Goal: Check status: Check status

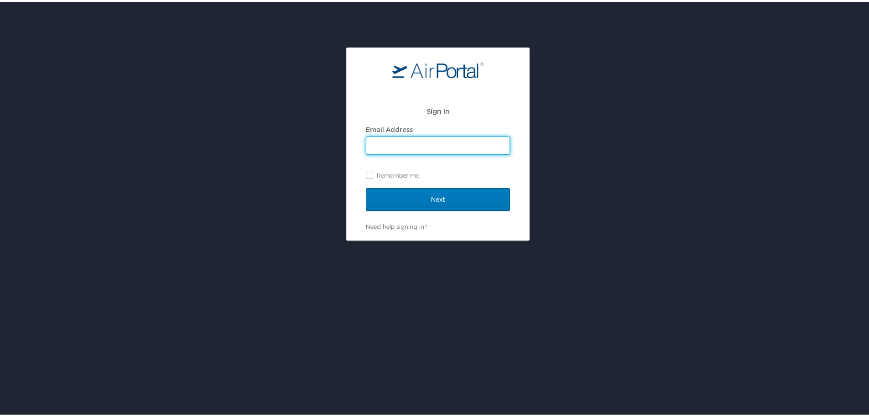
type input "bheston@biocryst.com"
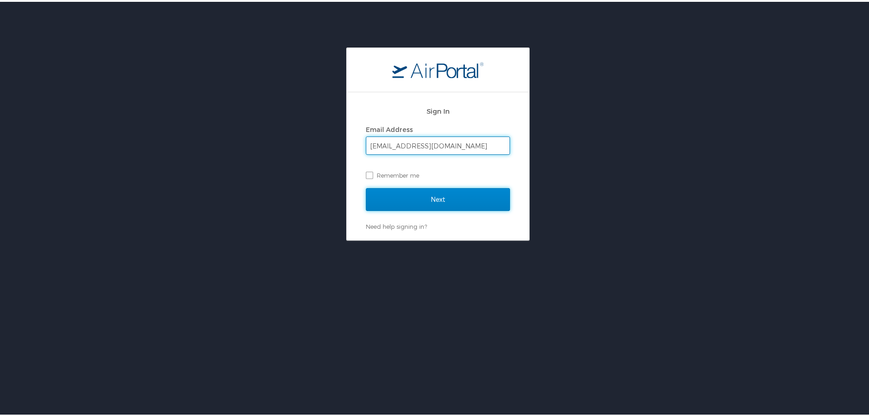
click at [445, 203] on input "Next" at bounding box center [438, 197] width 144 height 23
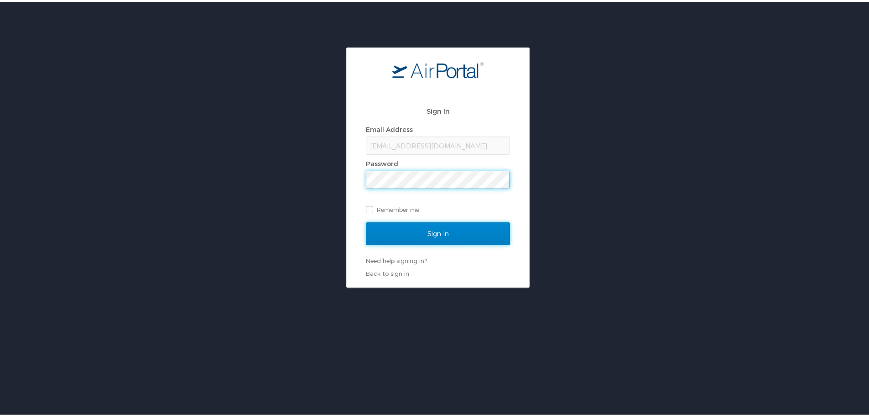
click at [432, 231] on input "Sign In" at bounding box center [438, 231] width 144 height 23
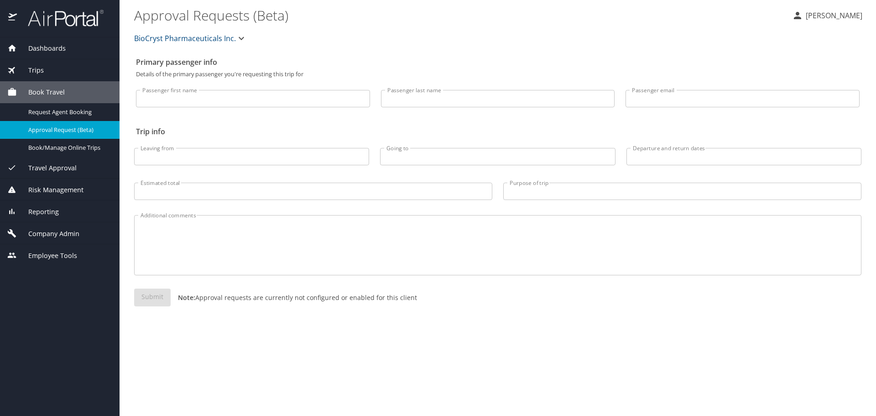
click at [44, 65] on div "Trips" at bounding box center [59, 70] width 105 height 10
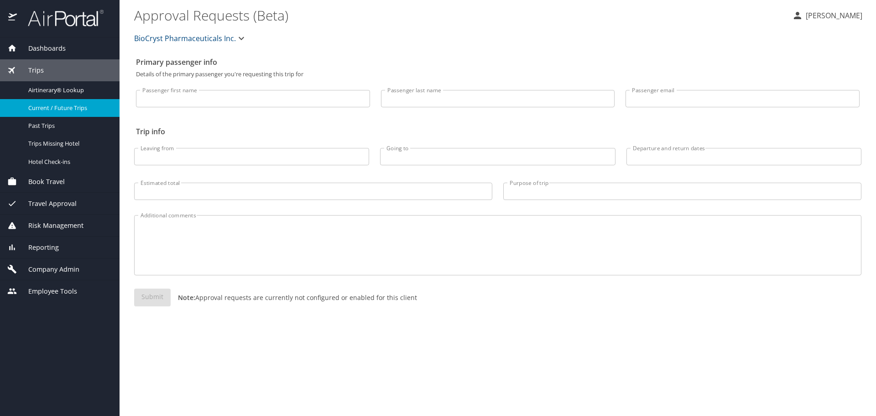
click at [49, 99] on link "Current / Future Trips" at bounding box center [60, 108] width 120 height 18
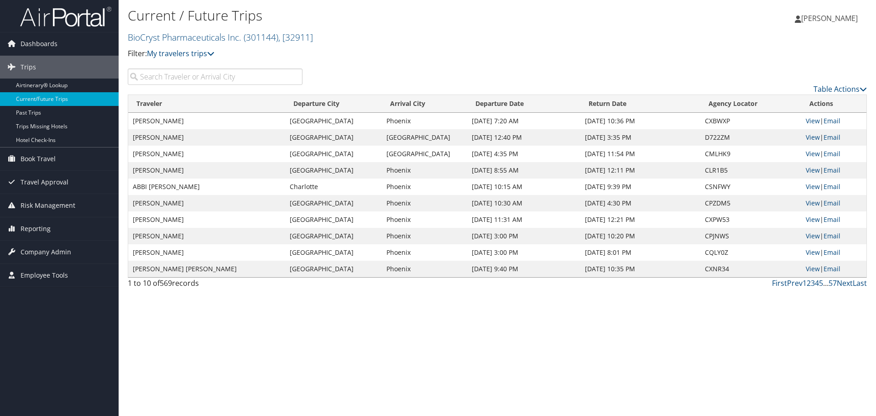
click at [170, 78] on input "search" at bounding box center [215, 76] width 175 height 16
paste input "Prasad"
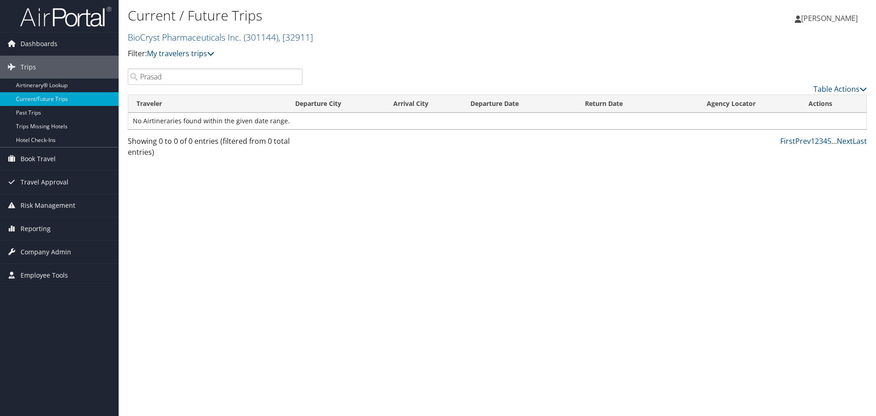
type input "Prasad"
click at [806, 240] on div "Current / Future Trips BioCryst Pharmaceuticals Inc. ( 301144 ) , [ 32911 ] Bio…" at bounding box center [497, 208] width 757 height 416
